Goal: Navigation & Orientation: Find specific page/section

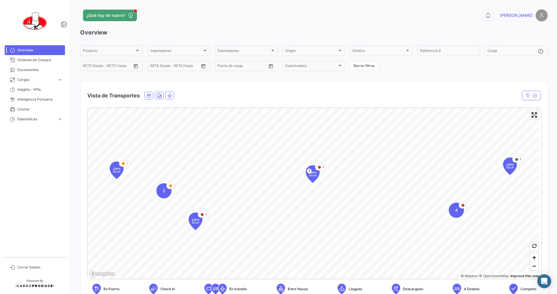
scroll to position [29, 0]
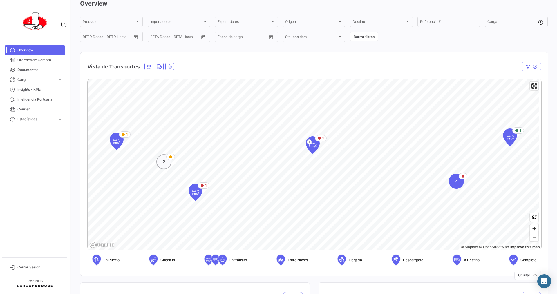
click at [164, 165] on div "2" at bounding box center [163, 161] width 15 height 15
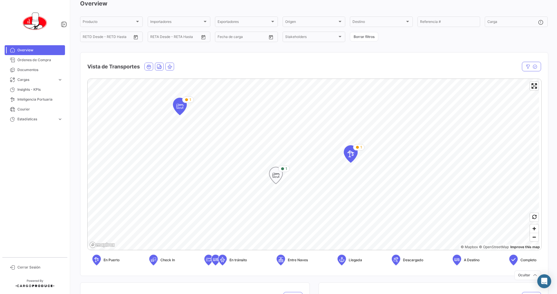
click at [282, 176] on icon "Map marker" at bounding box center [275, 175] width 13 height 17
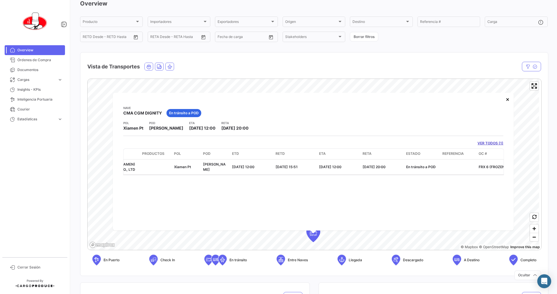
scroll to position [0, 53]
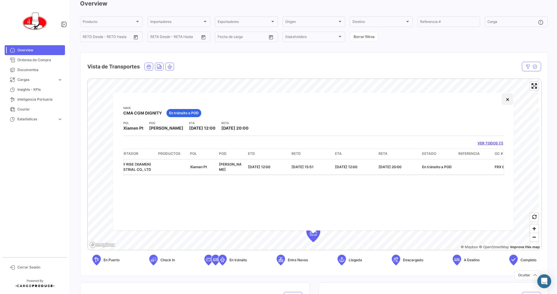
click at [509, 100] on button "×" at bounding box center [508, 99] width 12 height 12
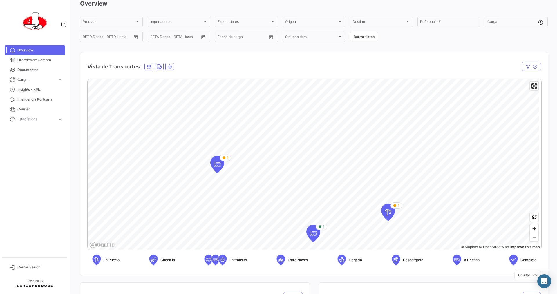
click at [220, 259] on icon at bounding box center [223, 260] width 6 height 12
click at [25, 50] on span "Overview" at bounding box center [39, 50] width 45 height 5
click at [25, 63] on link "Órdenes de Compra" at bounding box center [35, 60] width 60 height 10
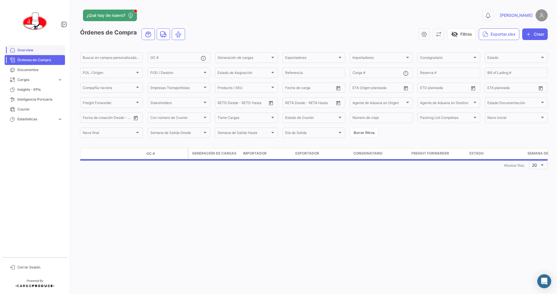
click at [28, 49] on span "Overview" at bounding box center [39, 50] width 45 height 5
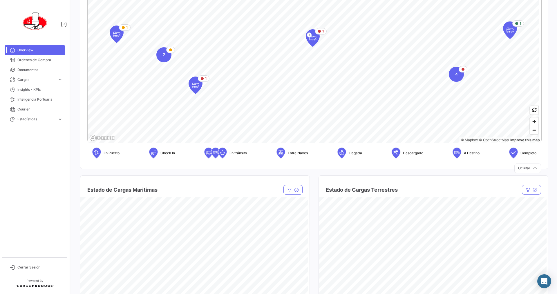
scroll to position [87, 0]
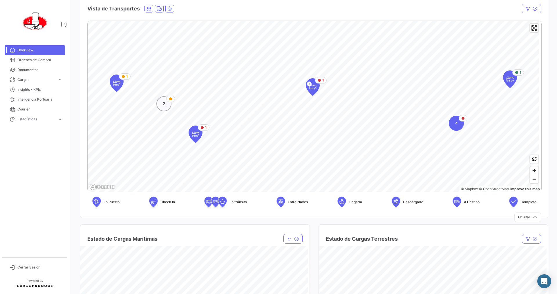
click at [159, 103] on div "2" at bounding box center [163, 103] width 15 height 15
